Goal: Task Accomplishment & Management: Complete application form

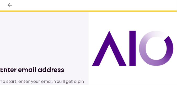
scroll to position [26, 0]
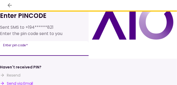
click at [13, 48] on div "Enter pin code   *" at bounding box center [44, 48] width 89 height 15
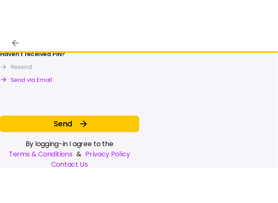
scroll to position [81, 0]
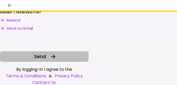
type input "******"
click at [39, 56] on span "Send" at bounding box center [40, 56] width 12 height 7
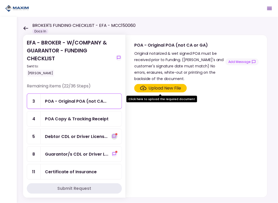
click at [113, 85] on icon "show-messages" at bounding box center [114, 136] width 4 height 4
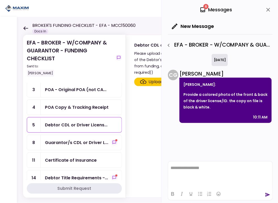
scroll to position [26, 0]
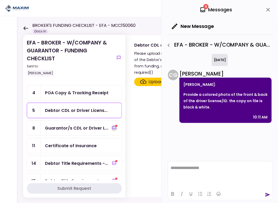
click at [113, 85] on icon "show-messages" at bounding box center [114, 127] width 3 height 3
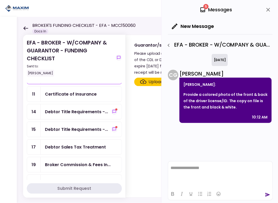
scroll to position [79, 0]
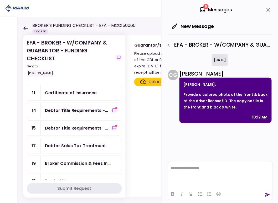
click at [72, 85] on div "Debtor Sales Tax Treatment" at bounding box center [81, 145] width 81 height 15
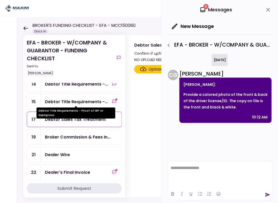
scroll to position [79, 0]
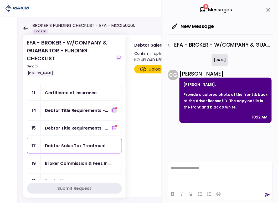
click at [113, 85] on icon "show-messages" at bounding box center [114, 109] width 3 height 3
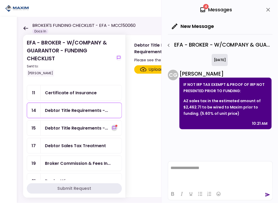
click at [113, 85] on icon "show-messages" at bounding box center [114, 128] width 4 height 4
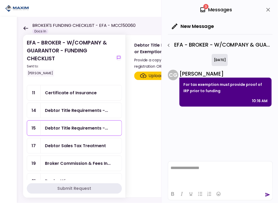
click at [77, 85] on div "Debtor Sales Tax Treatment" at bounding box center [75, 145] width 61 height 7
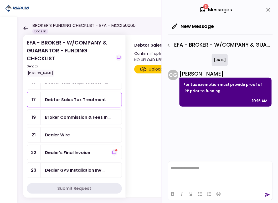
scroll to position [131, 0]
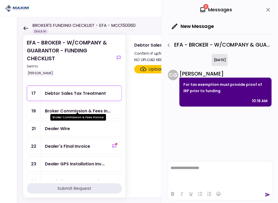
click at [77, 85] on div "Broker Commission & Fees In..." at bounding box center [78, 111] width 66 height 7
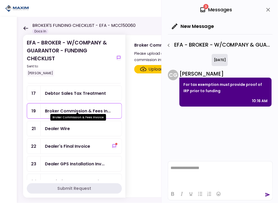
click at [92, 85] on div "Broker Commission & Fees In..." at bounding box center [78, 111] width 66 height 7
click at [113, 85] on div "Dealer's Final Invoice" at bounding box center [81, 146] width 81 height 15
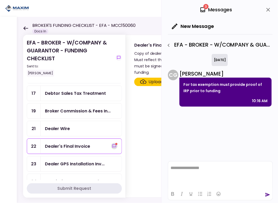
click at [112, 85] on icon "show-messages" at bounding box center [114, 146] width 4 height 4
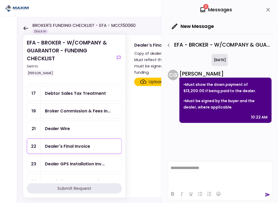
click at [64, 85] on div "Dealer GPS Installation Inv..." at bounding box center [75, 163] width 60 height 7
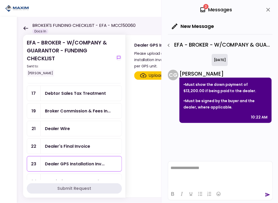
click at [53, 85] on div "Proof of Down Payment 1" at bounding box center [72, 181] width 54 height 7
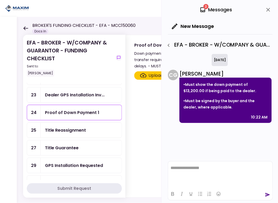
scroll to position [210, 0]
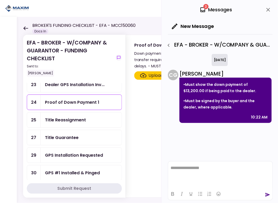
click at [70, 85] on div "Proof of Down Payment 1" at bounding box center [81, 102] width 81 height 15
click at [68, 85] on div "Proof of Down Payment 1" at bounding box center [72, 102] width 54 height 7
click at [177, 10] on icon "close" at bounding box center [268, 10] width 6 height 6
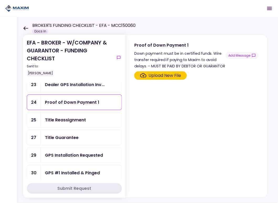
click at [152, 75] on div "Upload New File" at bounding box center [165, 75] width 33 height 6
click at [0, 0] on input "Upload New File" at bounding box center [0, 0] width 0 height 0
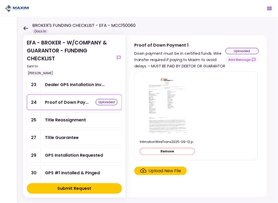
click at [53, 85] on div "Title Reassignment" at bounding box center [65, 119] width 41 height 7
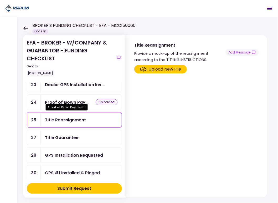
click at [83, 85] on div "Proof of Down Pay..." at bounding box center [67, 102] width 44 height 7
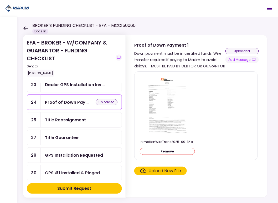
click at [161, 85] on img at bounding box center [167, 106] width 46 height 60
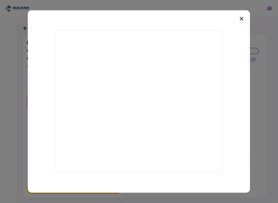
click at [177, 18] on icon at bounding box center [242, 19] width 4 height 4
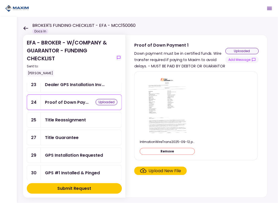
click at [49, 85] on div "Title Guarantee" at bounding box center [62, 137] width 34 height 7
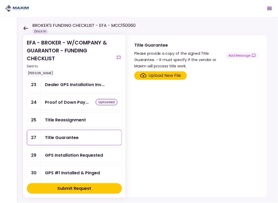
click at [56, 85] on div "GPS Installation Requested" at bounding box center [74, 155] width 58 height 7
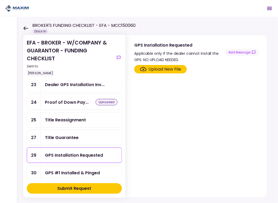
click at [55, 85] on div "Title Guarantee" at bounding box center [62, 137] width 34 height 7
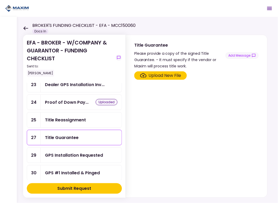
click at [55, 85] on div "GPS Installation Requested" at bounding box center [74, 155] width 58 height 7
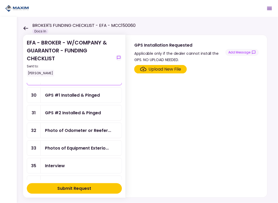
scroll to position [289, 0]
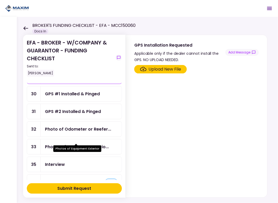
click at [82, 85] on div "Photos of Equipment Exterio..." at bounding box center [77, 146] width 64 height 7
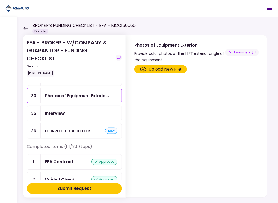
scroll to position [342, 0]
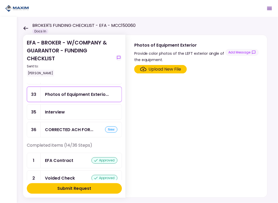
click at [108, 85] on div "new" at bounding box center [111, 129] width 12 height 6
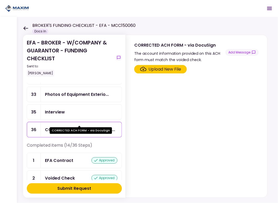
click at [76, 85] on div "CORRECTED ACH FORM - via Do..." at bounding box center [80, 129] width 70 height 7
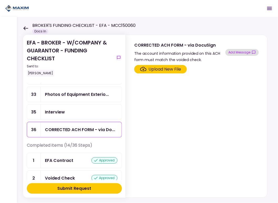
click at [177, 53] on button "Add Message" at bounding box center [242, 52] width 33 height 7
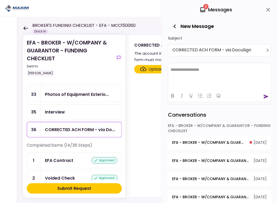
click at [177, 73] on html "**********" at bounding box center [219, 69] width 103 height 13
click at [177, 85] on icon "send" at bounding box center [266, 96] width 5 height 5
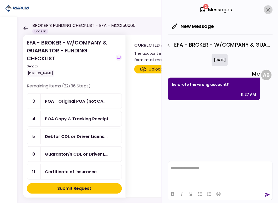
click at [177, 12] on icon "close" at bounding box center [268, 10] width 6 height 6
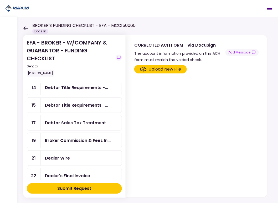
scroll to position [115, 0]
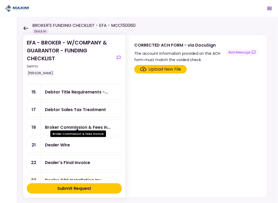
click at [77, 85] on div "Broker Commission & Fees In..." at bounding box center [78, 127] width 66 height 7
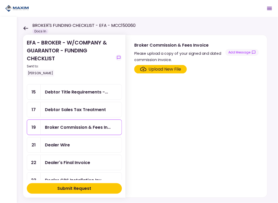
click at [164, 69] on div "Upload New File" at bounding box center [165, 69] width 33 height 6
click at [0, 0] on input "Upload New File" at bounding box center [0, 0] width 0 height 0
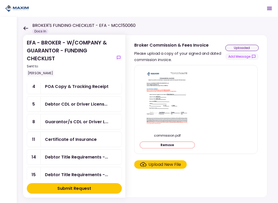
scroll to position [53, 0]
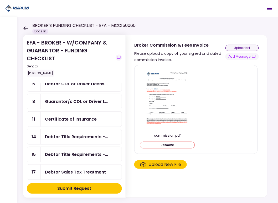
click at [75, 85] on div "Certificate of Insurance" at bounding box center [71, 119] width 52 height 7
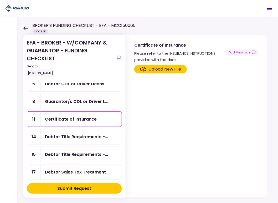
click at [171, 71] on div "Upload New File" at bounding box center [165, 69] width 33 height 6
click at [0, 0] on input "Upload New File" at bounding box center [0, 0] width 0 height 0
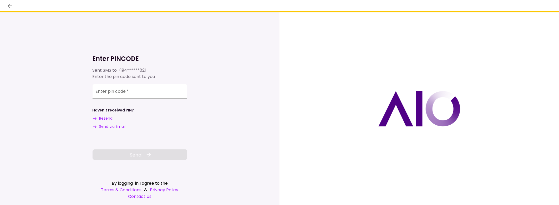
click at [134, 89] on input "Enter pin code   *" at bounding box center [140, 91] width 95 height 15
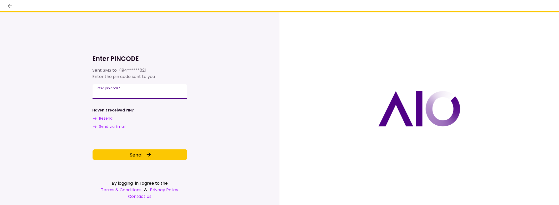
type input "******"
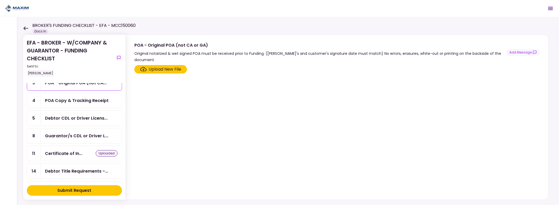
scroll to position [26, 0]
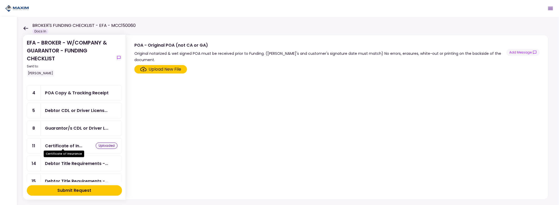
click at [71, 142] on div "Certificate of In..." at bounding box center [63, 145] width 37 height 7
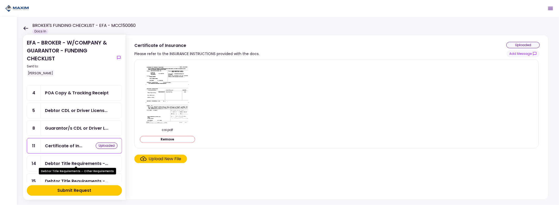
click at [66, 160] on div "Debtor Title Requirements -..." at bounding box center [76, 163] width 63 height 7
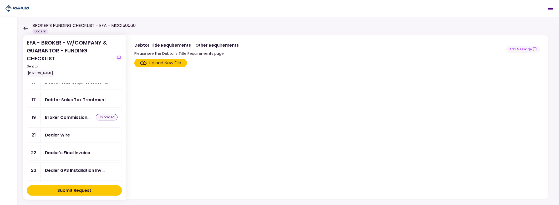
scroll to position [131, 0]
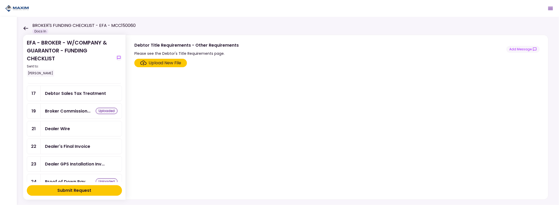
click at [60, 125] on div "Dealer Wire" at bounding box center [57, 128] width 25 height 7
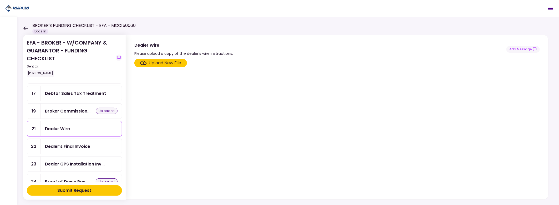
click at [158, 63] on div "Upload New File" at bounding box center [165, 63] width 33 height 6
click at [0, 0] on input "Upload New File" at bounding box center [0, 0] width 0 height 0
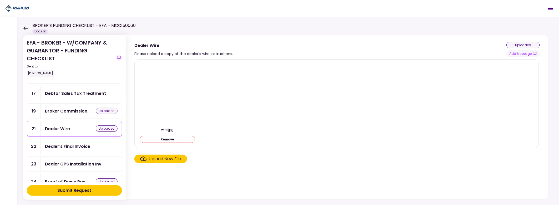
click at [85, 144] on div "Dealer's Final Invoice" at bounding box center [67, 146] width 45 height 7
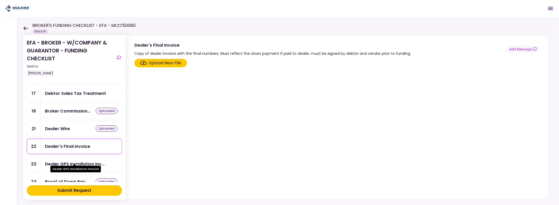
click at [78, 160] on div "Dealer GPS Installation Inv..." at bounding box center [75, 163] width 60 height 7
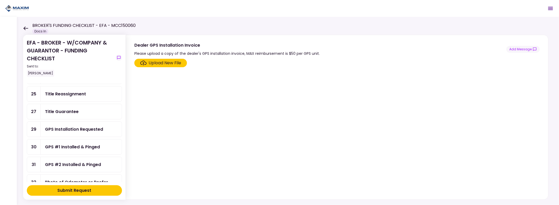
scroll to position [263, 0]
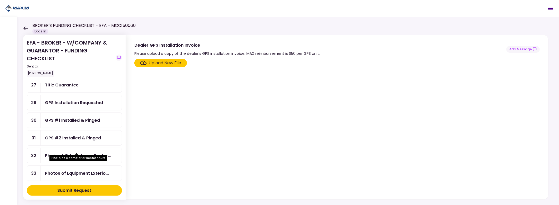
click at [65, 152] on div "Photo of Odometer or Reefer..." at bounding box center [78, 155] width 66 height 7
click at [175, 63] on div "Upload New File" at bounding box center [165, 63] width 33 height 6
click at [0, 0] on input "Upload New File" at bounding box center [0, 0] width 0 height 0
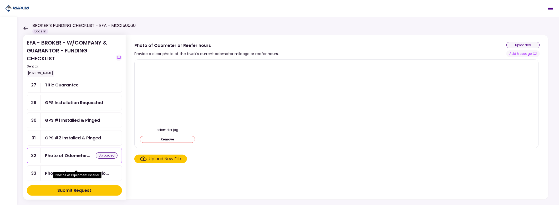
click at [61, 170] on div "Photos of Equipment Exterio..." at bounding box center [77, 173] width 64 height 7
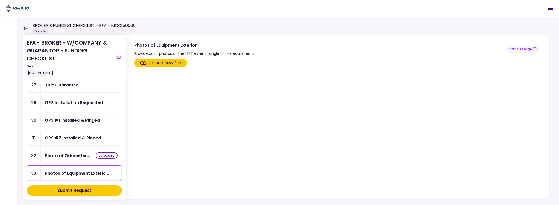
click at [154, 62] on div "Upload New File" at bounding box center [165, 63] width 33 height 6
click at [0, 0] on input "Upload New File" at bounding box center [0, 0] width 0 height 0
